Goal: Task Accomplishment & Management: Complete application form

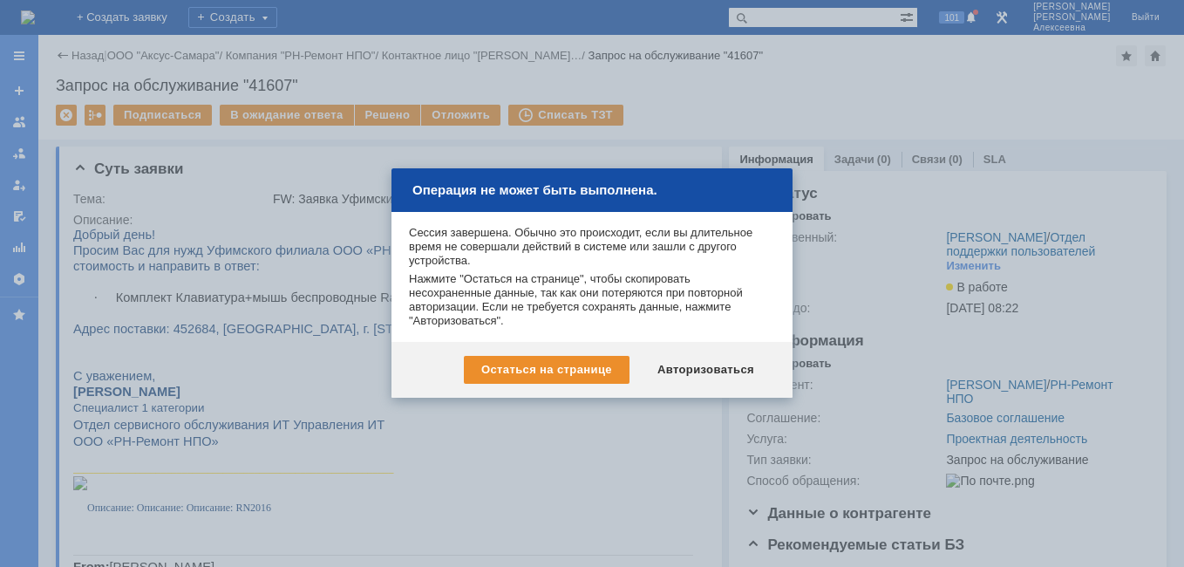
click at [774, 183] on div "Операция не может быть выполнена." at bounding box center [592, 190] width 401 height 44
click at [710, 365] on div "Авторизоваться" at bounding box center [706, 370] width 132 height 28
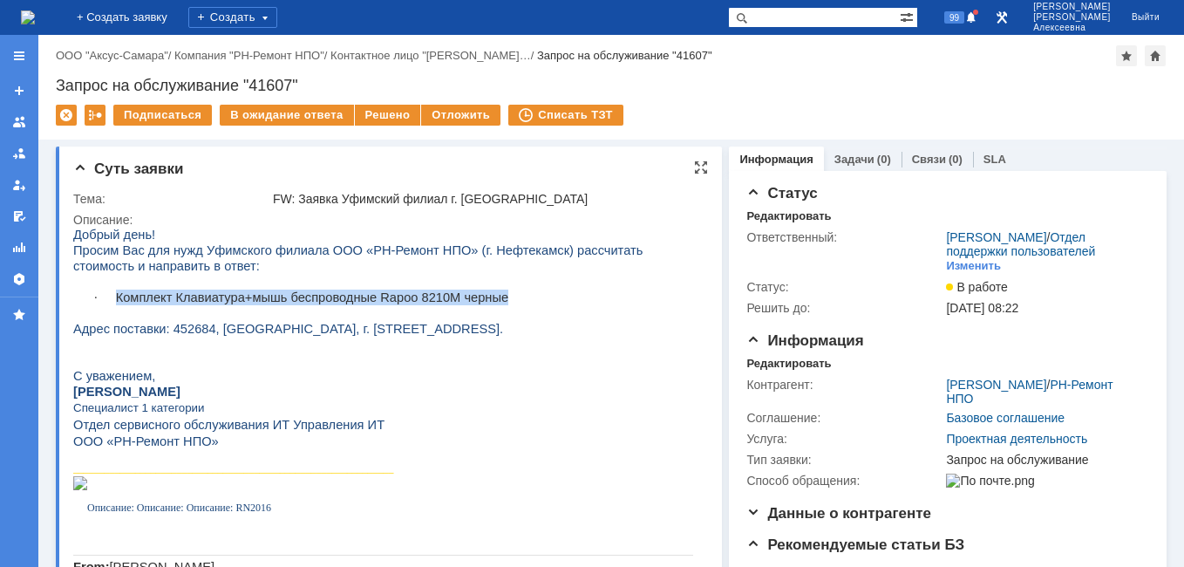
drag, startPoint x: 488, startPoint y: 303, endPoint x: 120, endPoint y: 298, distance: 368.1
click at [120, 298] on p "· Комплект Клавиатура+мышь беспроводные Rapoo 8210M черные" at bounding box center [404, 298] width 578 height 16
copy span "Комплект Клавиатура+мышь беспроводные Rapoo 8210M черные"
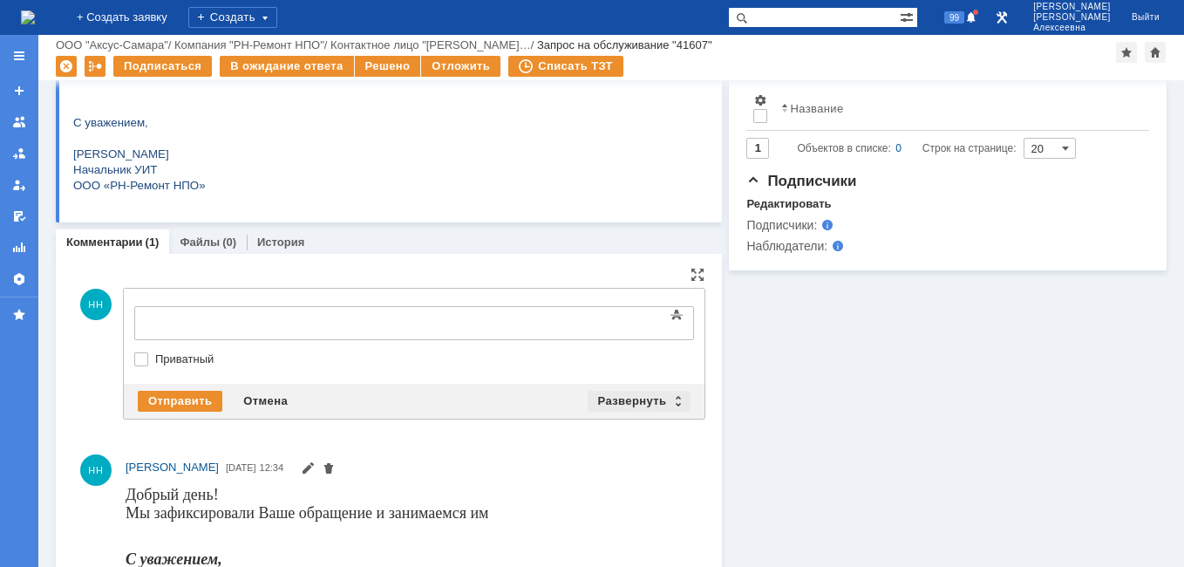
click at [670, 401] on div "Развернуть" at bounding box center [640, 401] width 104 height 21
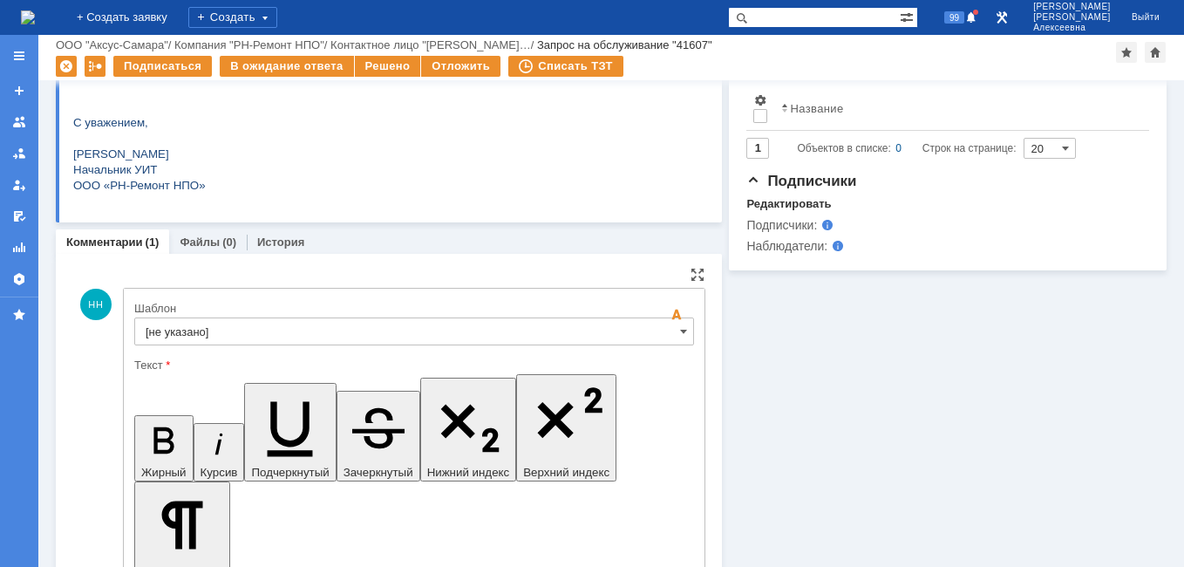
click at [669, 340] on input "[не указано]" at bounding box center [414, 331] width 560 height 28
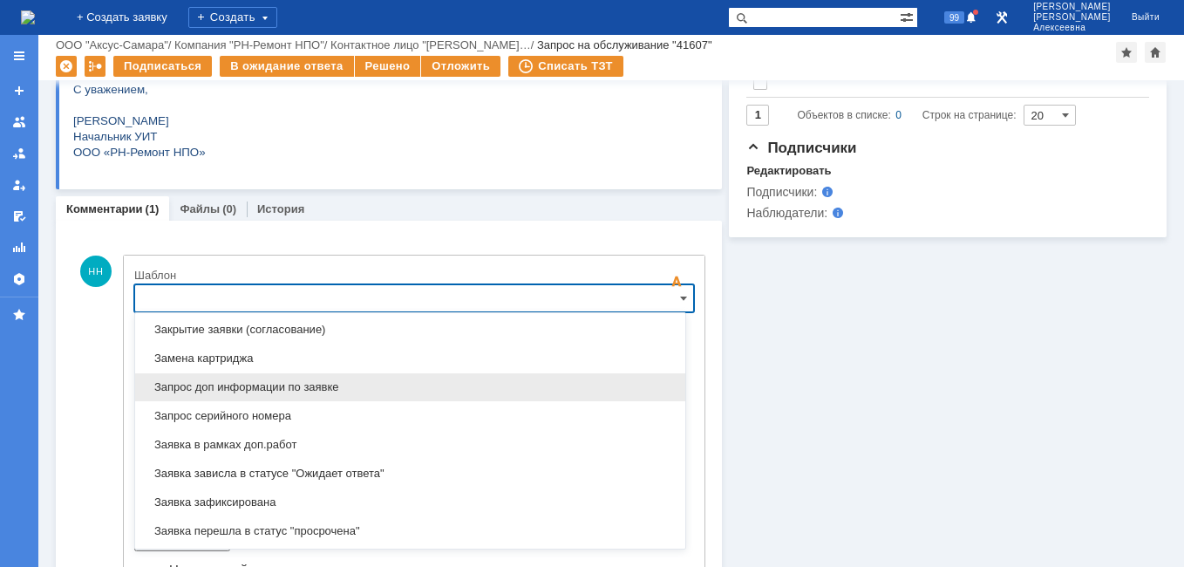
scroll to position [948, 0]
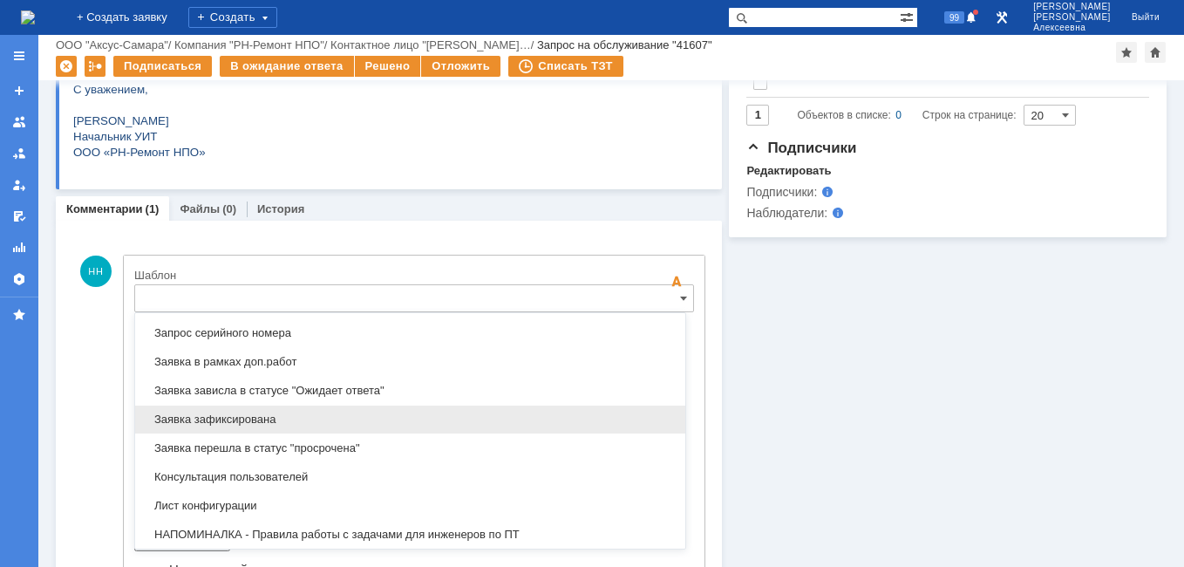
drag, startPoint x: 273, startPoint y: 416, endPoint x: 138, endPoint y: 23, distance: 415.9
click at [273, 416] on span "Заявка зафиксирована" at bounding box center [410, 420] width 529 height 14
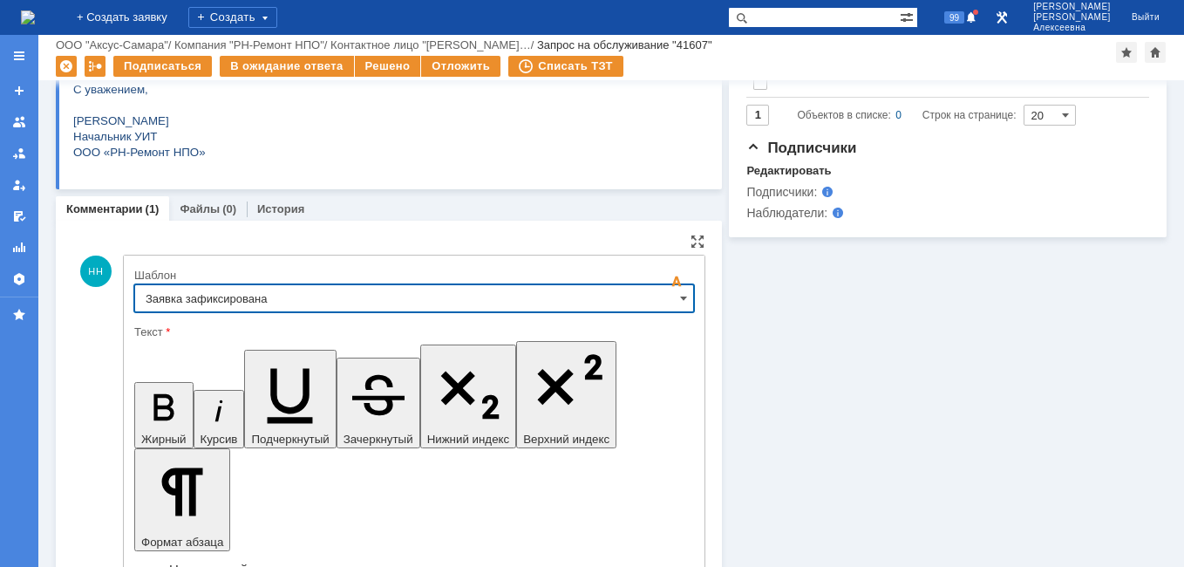
type input "Заявка зафиксирована"
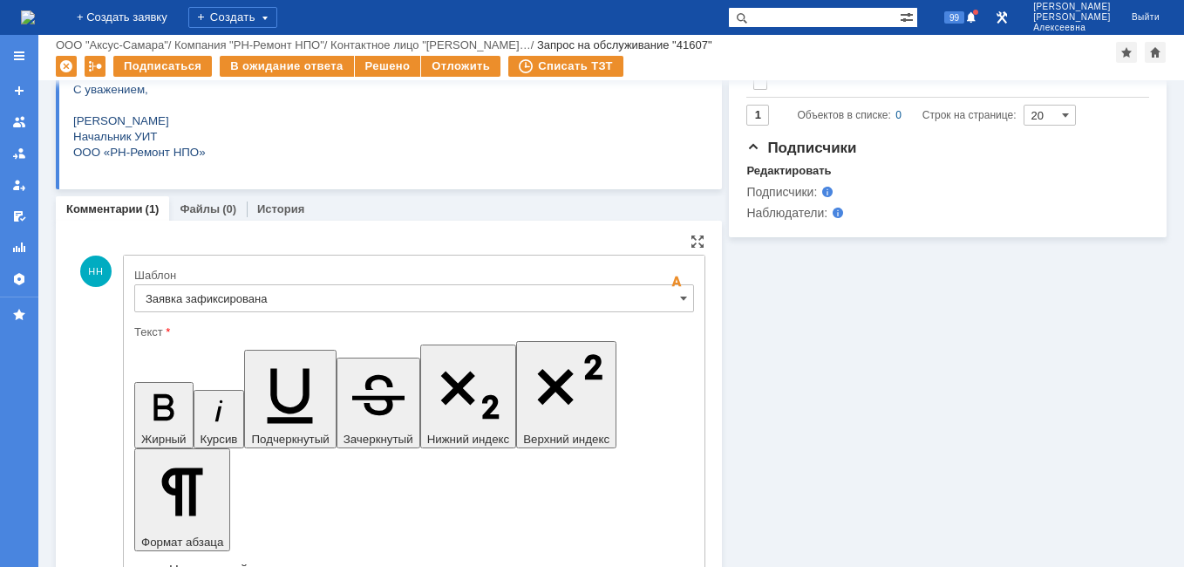
drag, startPoint x: 533, startPoint y: 4357, endPoint x: 159, endPoint y: 4349, distance: 374.2
drag, startPoint x: 520, startPoint y: 4403, endPoint x: 800, endPoint y: 4670, distance: 386.8
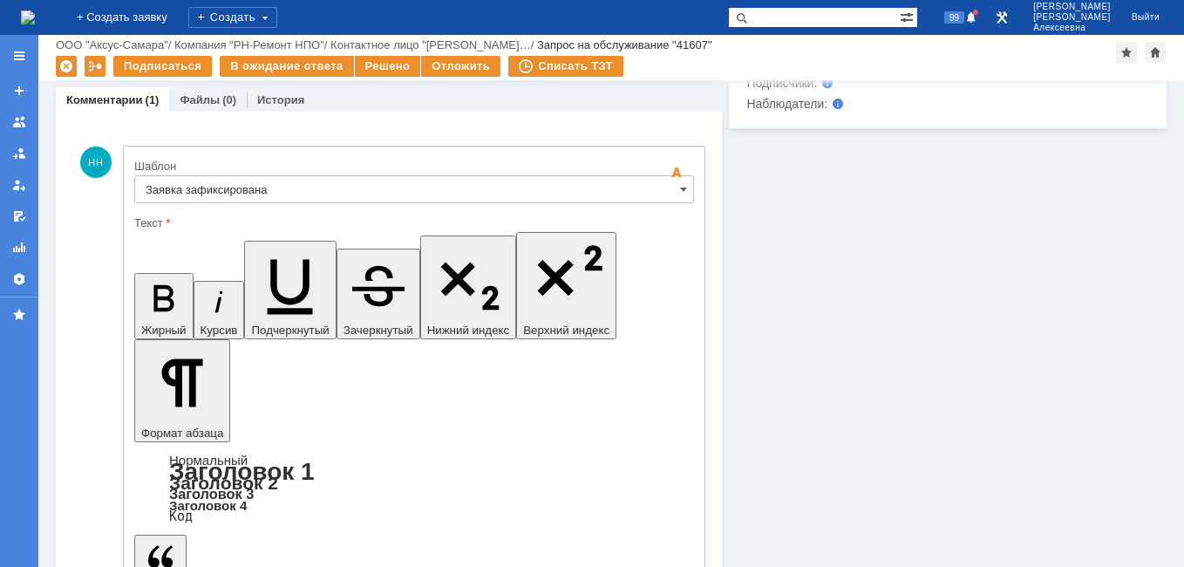
scroll to position [842, 0]
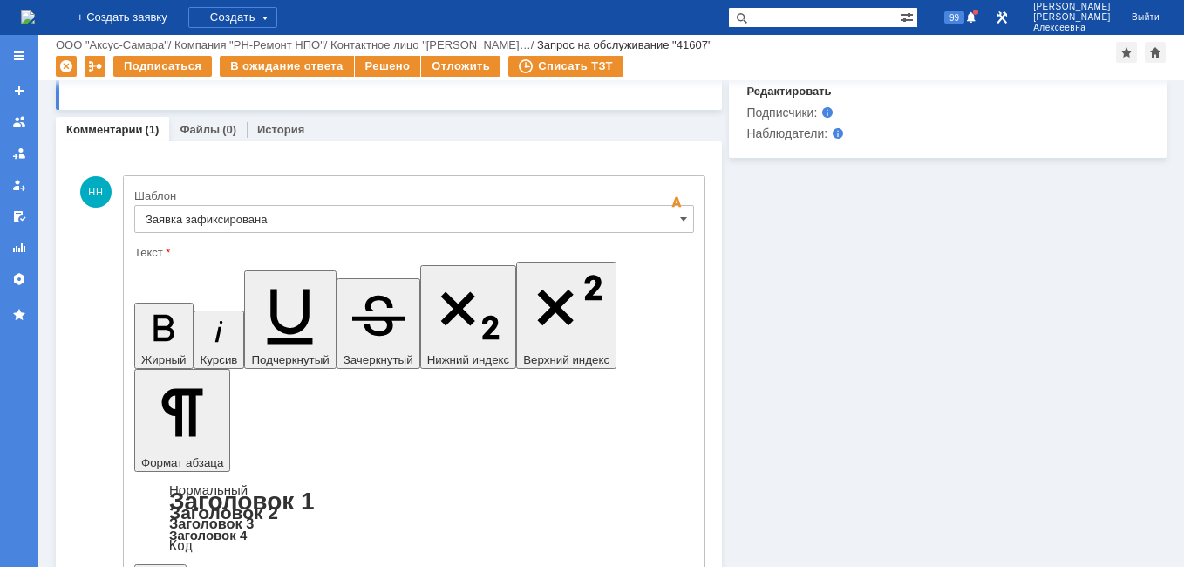
scroll to position [668, 0]
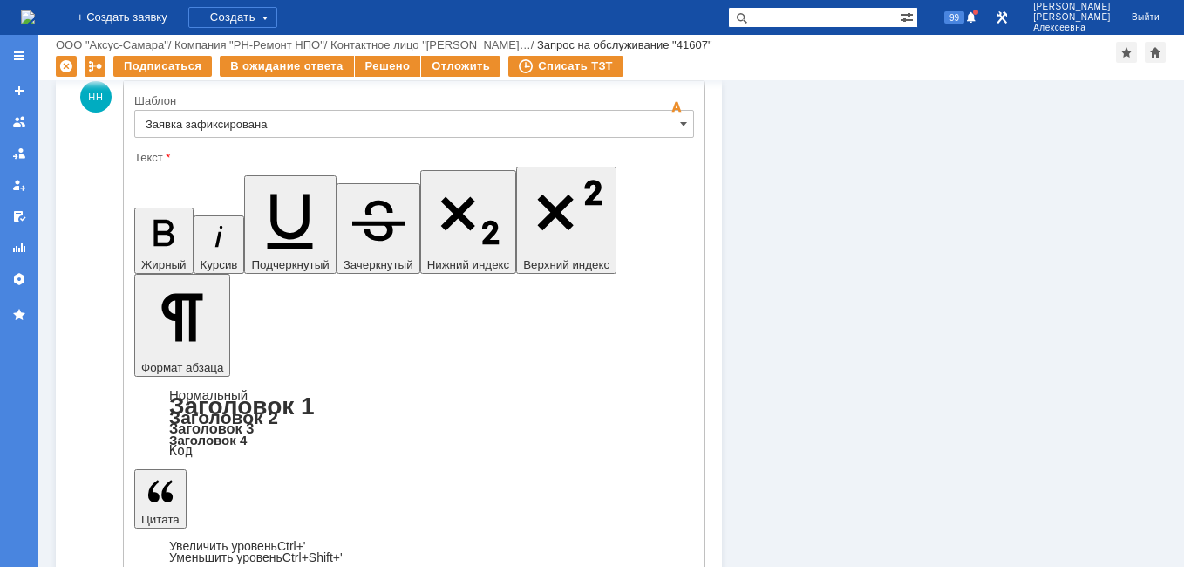
scroll to position [0, 0]
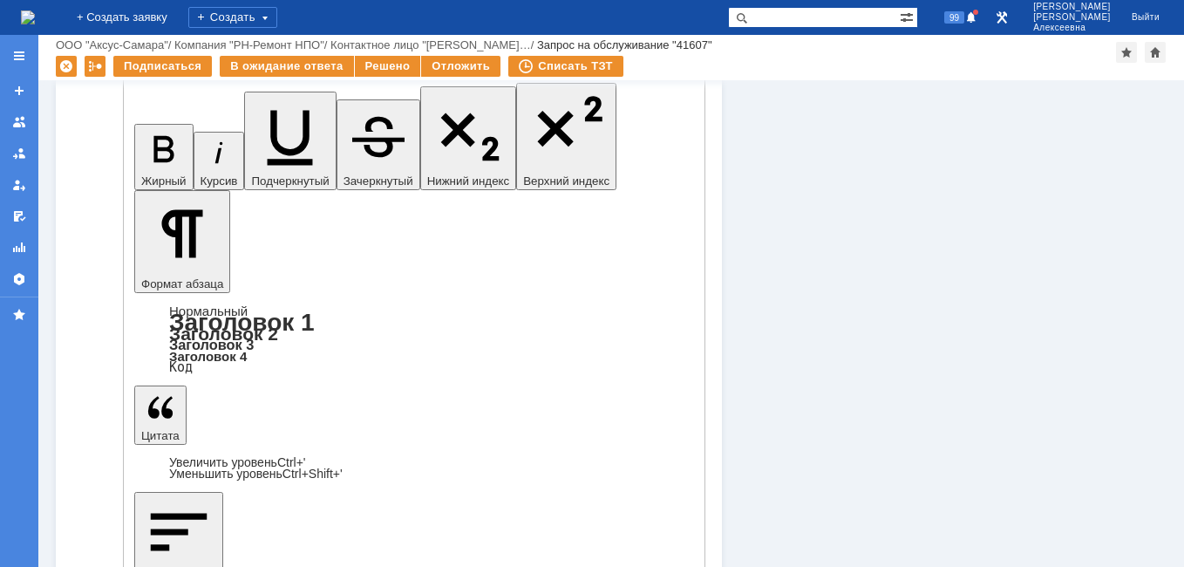
scroll to position [1017, 0]
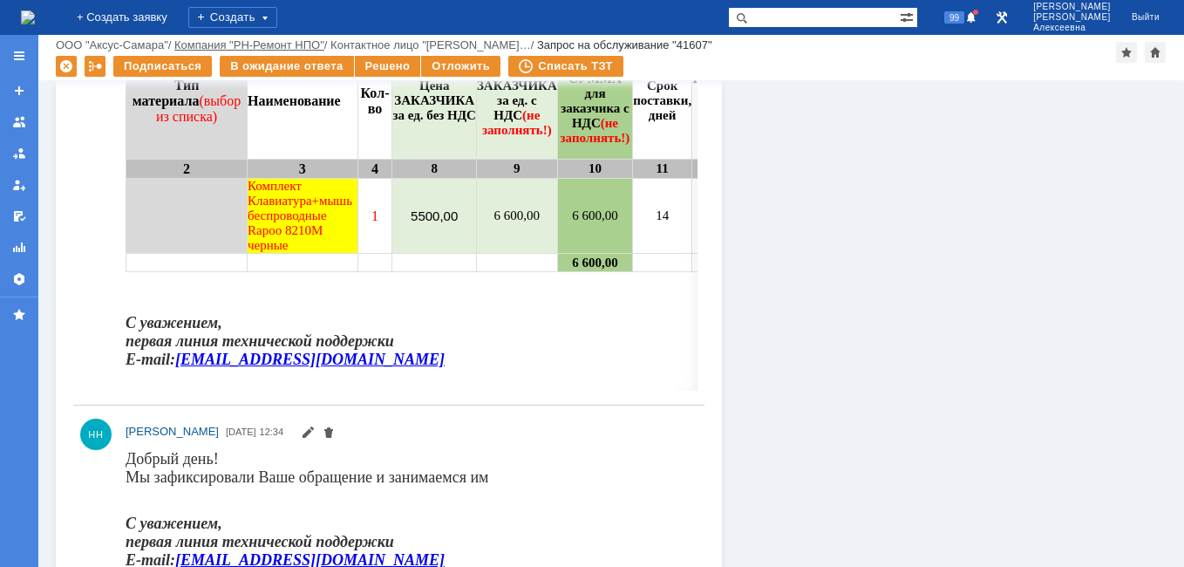
scroll to position [0, 0]
click at [285, 66] on div "В ожидание ответа" at bounding box center [286, 66] width 133 height 21
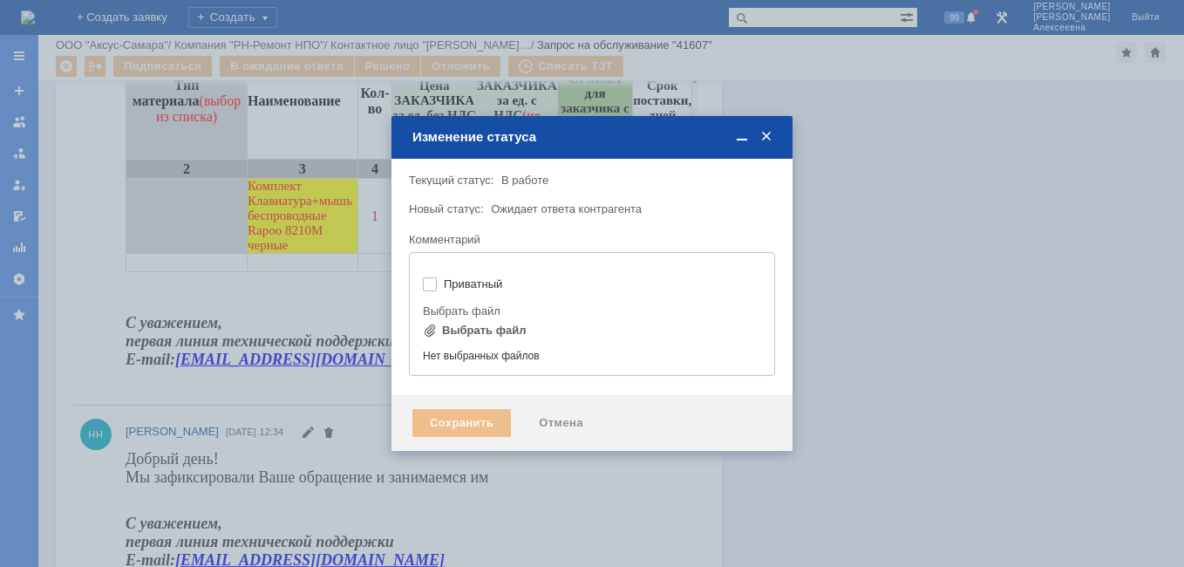
type input "[не указано]"
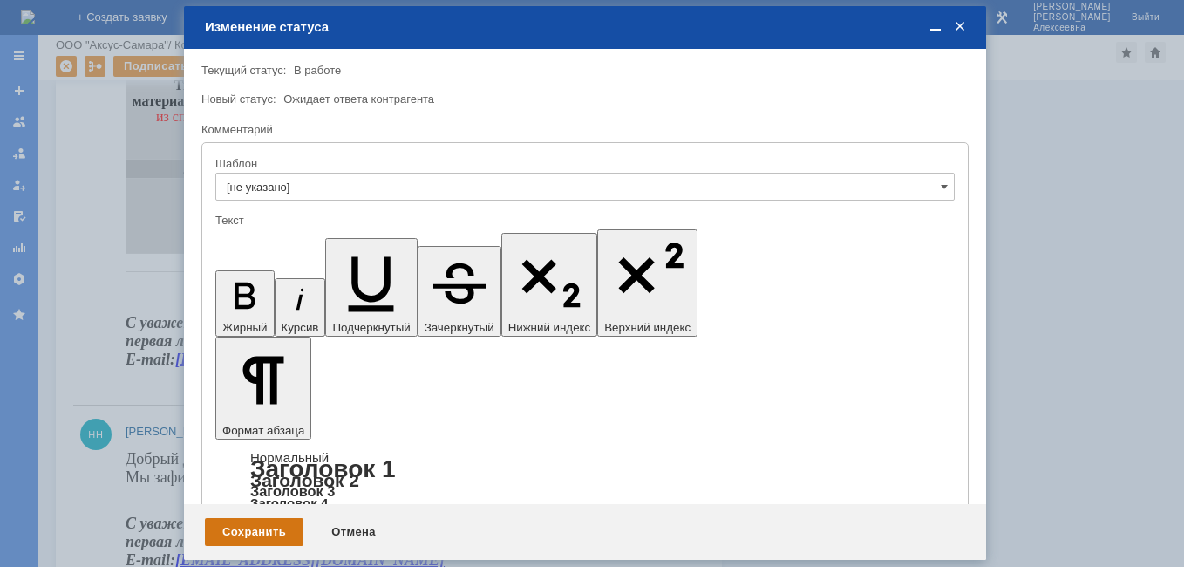
click at [251, 527] on div "Сохранить" at bounding box center [254, 532] width 99 height 28
